Goal: Check status: Check status

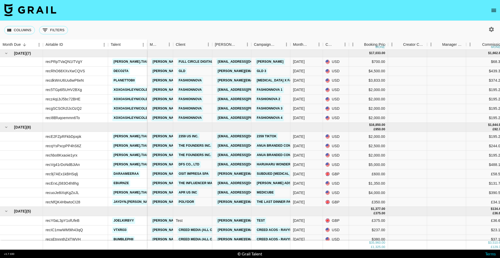
click at [492, 13] on icon "open drawer" at bounding box center [494, 10] width 6 height 6
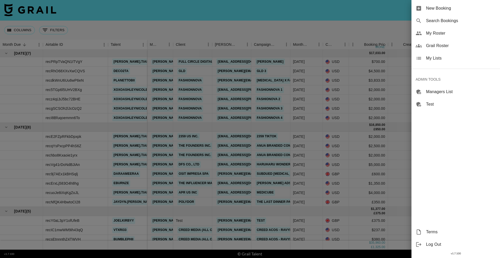
click at [454, 21] on span "Search Bookings" at bounding box center [461, 21] width 70 height 6
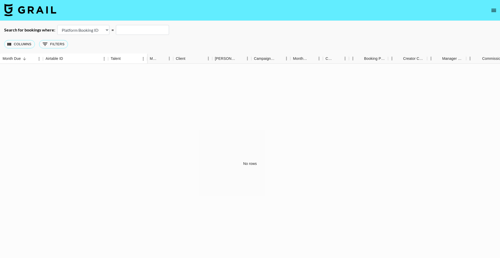
click at [91, 30] on select "Airtable Booking ID Platform Booking ID Platform Campaign ID" at bounding box center [83, 30] width 52 height 10
select select "airtableId"
click at [143, 31] on input "text" at bounding box center [142, 30] width 53 height 10
paste input "rec05k0q8mb10v0HR"
type input "rec05k0q8mb10v0HR"
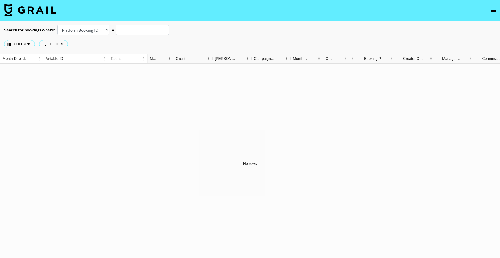
drag, startPoint x: 105, startPoint y: 36, endPoint x: 99, endPoint y: 33, distance: 6.3
click at [105, 36] on div "Columns 0 Filters + Booking" at bounding box center [250, 44] width 500 height 19
click at [99, 30] on select "Airtable Booking ID Platform Booking ID Platform Campaign ID" at bounding box center [83, 30] width 52 height 10
select select "airtableId"
click at [133, 30] on input "text" at bounding box center [142, 30] width 53 height 10
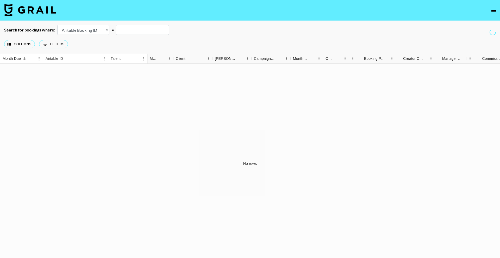
paste input "recDyjcUqFh9uNV1y"
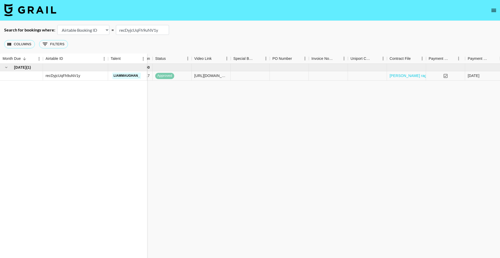
scroll to position [0, 417]
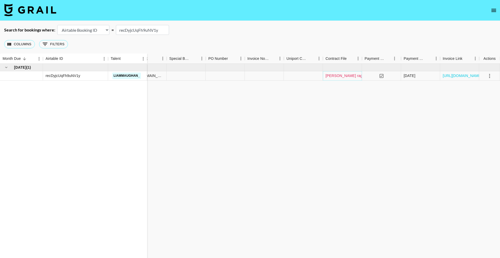
click at [343, 77] on link "[PERSON_NAME] ragrance Brief.pdf" at bounding box center [356, 75] width 61 height 5
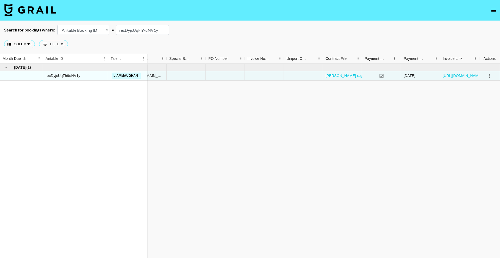
click at [140, 28] on input "recDyjcUqFh9uNV1y" at bounding box center [142, 30] width 53 height 10
paste input "qVpSu267qajCb2"
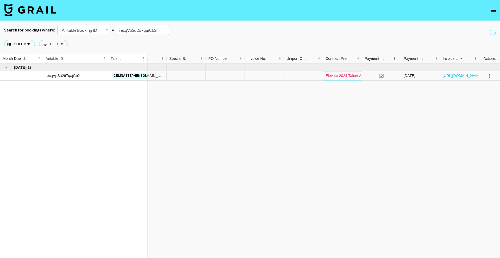
click at [345, 77] on link "Elevate 2024 Talent Agreement - [PERSON_NAME] (V2) (1) (1).pdf" at bounding box center [381, 75] width 111 height 5
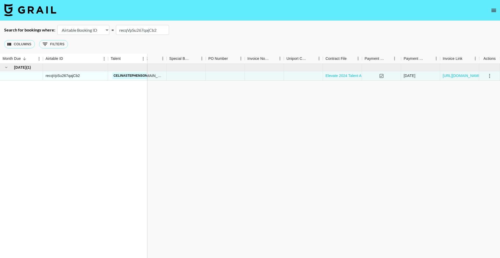
click at [144, 30] on input "recqVpSu267qajCb2" at bounding box center [142, 30] width 53 height 10
paste input "Df4z6SBPWTySfy"
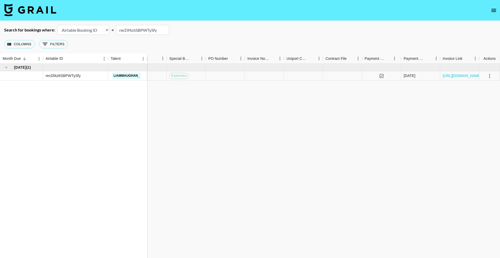
click at [144, 30] on input "recDf4z6SBPWTySfy" at bounding box center [142, 30] width 53 height 10
paste input "bXDII9euK6XEEI"
click at [347, 76] on link "【Temu SOW】Creator-officialsamanthalouise_updated-0505 (1).pdf" at bounding box center [383, 75] width 114 height 5
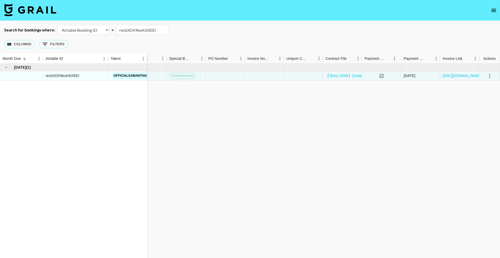
click at [141, 32] on input "recbXDII9euK6XEEI" at bounding box center [142, 30] width 53 height 10
paste input "GrUgwJIxJQyLP"
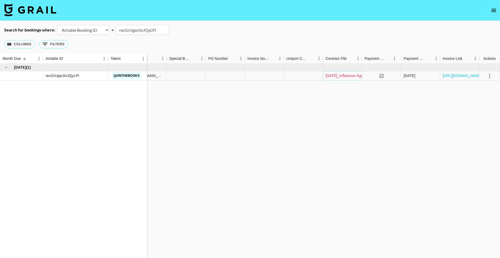
click at [341, 77] on link "[DATE]_Influencer Agreement_QuirineBrouver (2).pdf" at bounding box center [370, 75] width 88 height 5
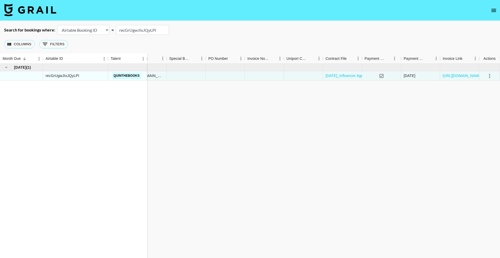
click at [156, 33] on input "recGrUgwJIxJQyLPI" at bounding box center [142, 30] width 53 height 10
paste input "kWvRiCWwr4Qyen"
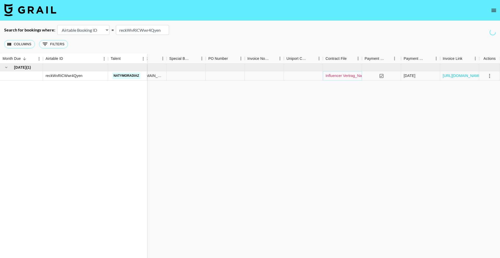
click at [340, 74] on link "Influencer Vertrag_Natalie_Engl.pdf" at bounding box center [355, 75] width 59 height 5
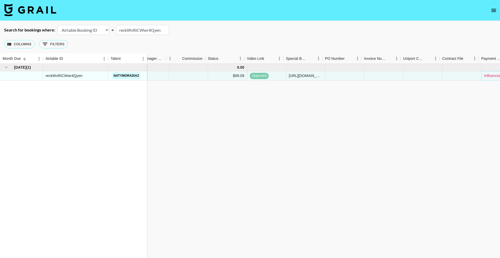
scroll to position [0, 0]
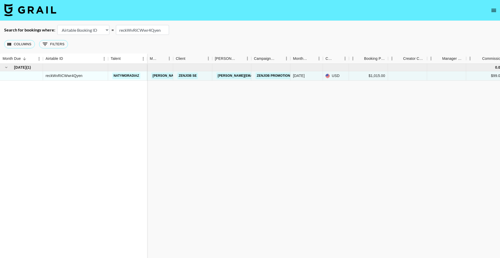
click at [139, 29] on input "reckWvRiCWwr4Qyen" at bounding box center [142, 30] width 53 height 10
click at [138, 29] on input "reckWvRiCWwr4Qyen" at bounding box center [142, 30] width 53 height 10
paste input "sRo5kmFzwcBBko"
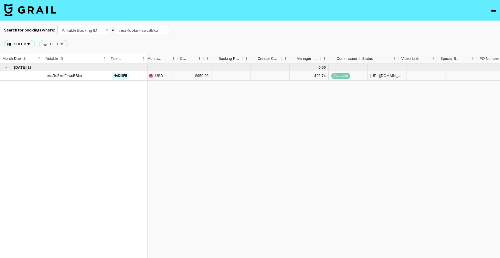
scroll to position [0, 417]
click at [343, 75] on link "[PERSON_NAME]+Reels_Apr2025_Signed (1) (1).pdf" at bounding box center [370, 75] width 89 height 5
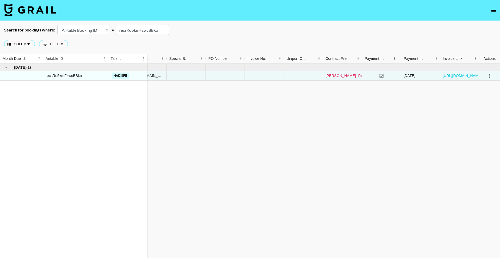
scroll to position [0, 0]
click at [144, 32] on input "recsRo5kmFzwcBBko" at bounding box center [142, 30] width 53 height 10
click at [144, 31] on input "recsRo5kmFzwcBBko" at bounding box center [142, 30] width 53 height 10
paste input "p0ktnXjt9VcXdZ"
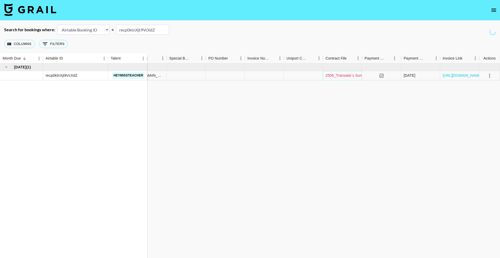
click at [344, 76] on link "2506_Transatel x Sunshine Influence Contract ENG.docx.pdf" at bounding box center [376, 75] width 101 height 5
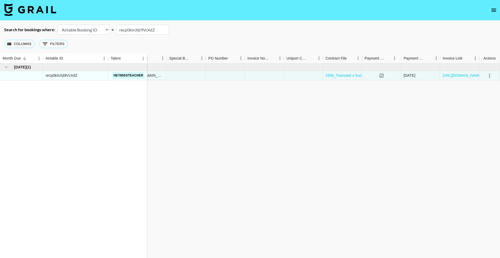
click at [151, 32] on input "recp0ktnXjt9VcXdZ" at bounding box center [142, 30] width 53 height 10
paste input "3OqRrGOn0WbD59"
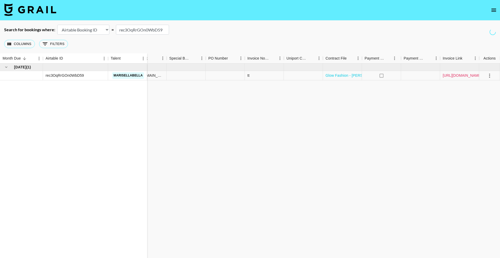
type input "rec3OqRrGOn0WbD59"
click at [453, 76] on link "[URL][DOMAIN_NAME]" at bounding box center [462, 75] width 39 height 5
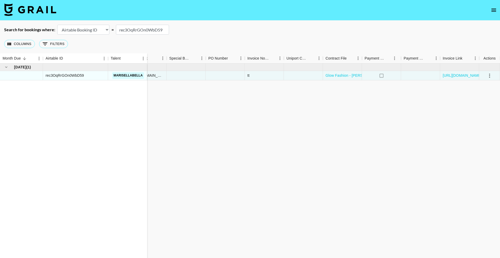
click at [144, 29] on input "rec3OqRrGOn0WbD59" at bounding box center [142, 30] width 53 height 10
click at [337, 75] on link "Glow Fashion - [PERSON_NAME] signed.pdf" at bounding box center [363, 75] width 75 height 5
